Goal: Transaction & Acquisition: Purchase product/service

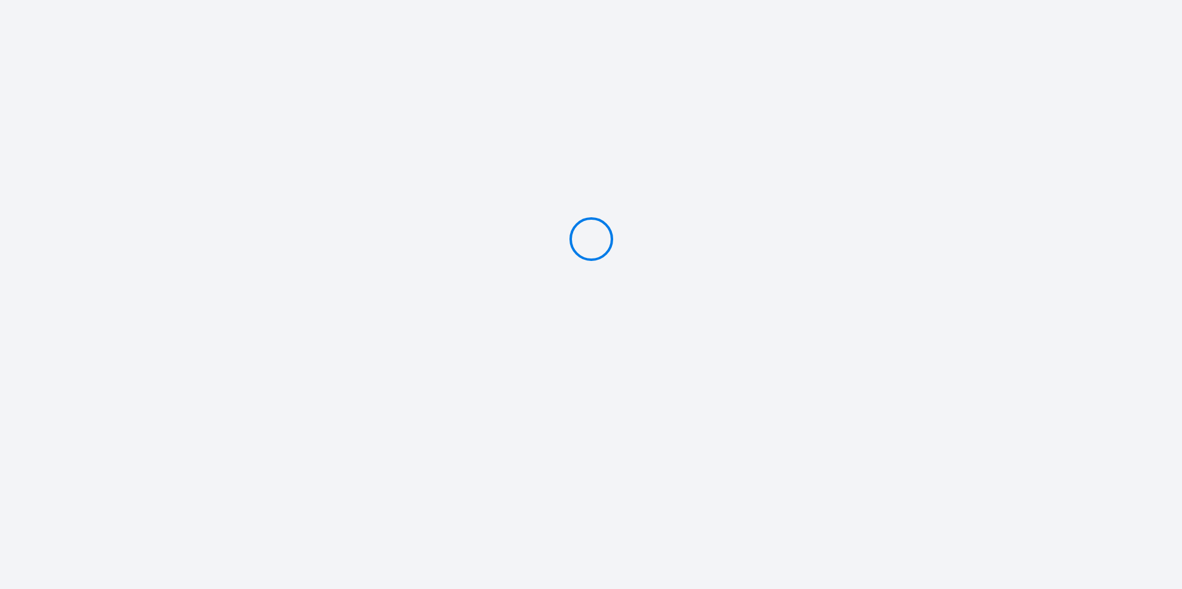
type input "Caution 1000 €"
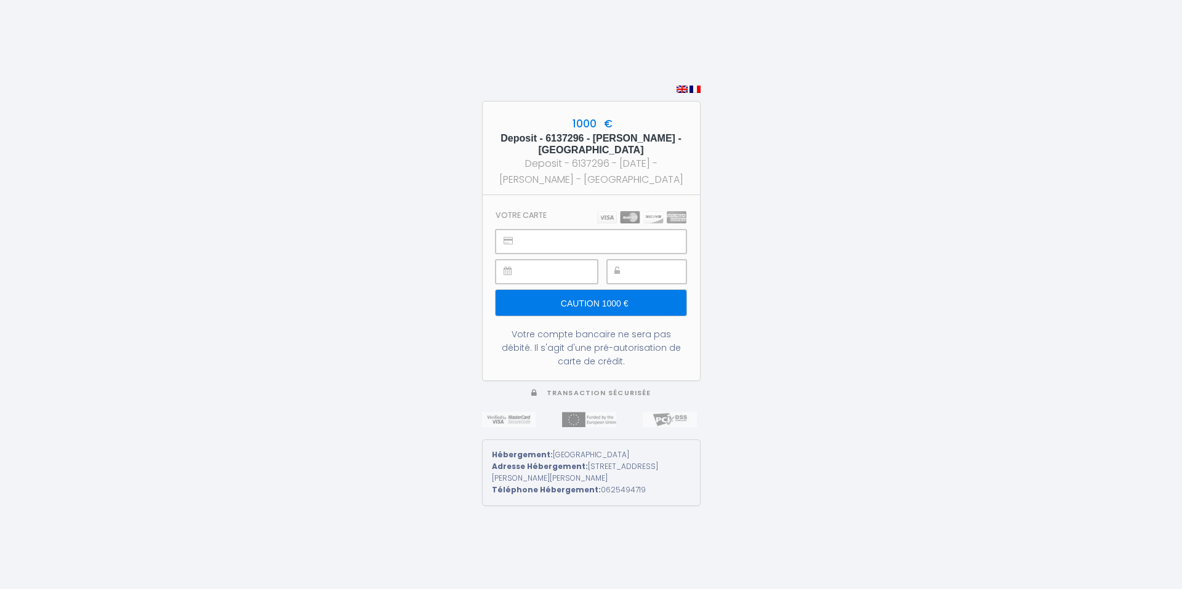
click at [599, 308] on input "Caution 1000 €" at bounding box center [591, 303] width 190 height 26
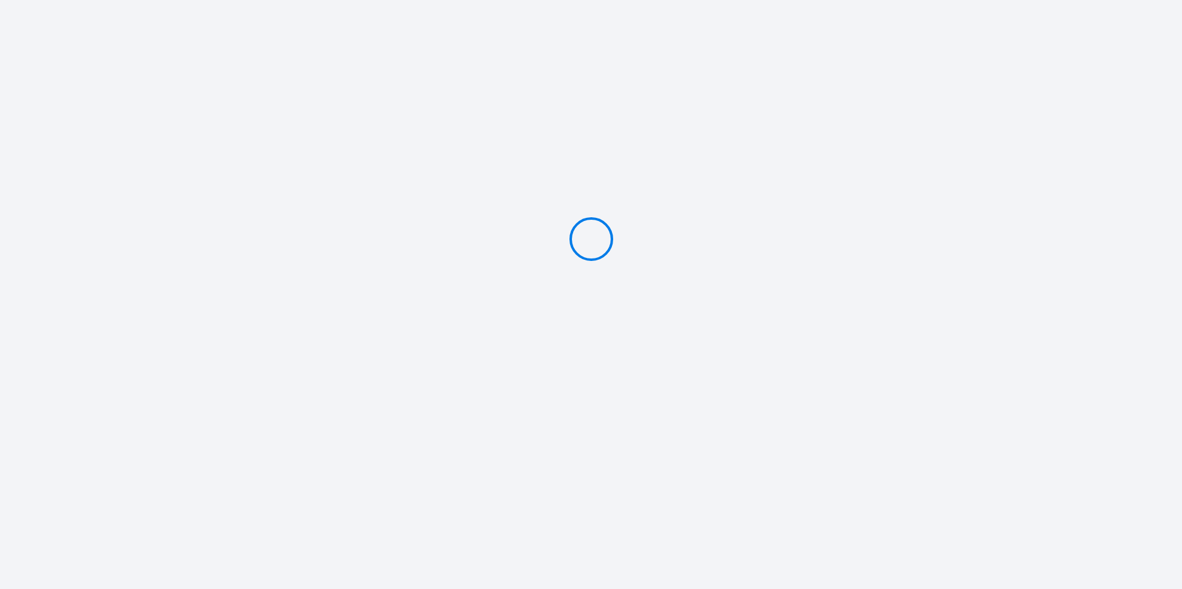
type input "Caution 1000 €"
drag, startPoint x: 642, startPoint y: 314, endPoint x: 558, endPoint y: 73, distance: 255.4
click at [558, 73] on div "1000 € Deposit - 6137296 - youssef toute - Villa la Palmeraie Deposit - 6137296…" at bounding box center [591, 294] width 219 height 589
